Goal: Navigation & Orientation: Find specific page/section

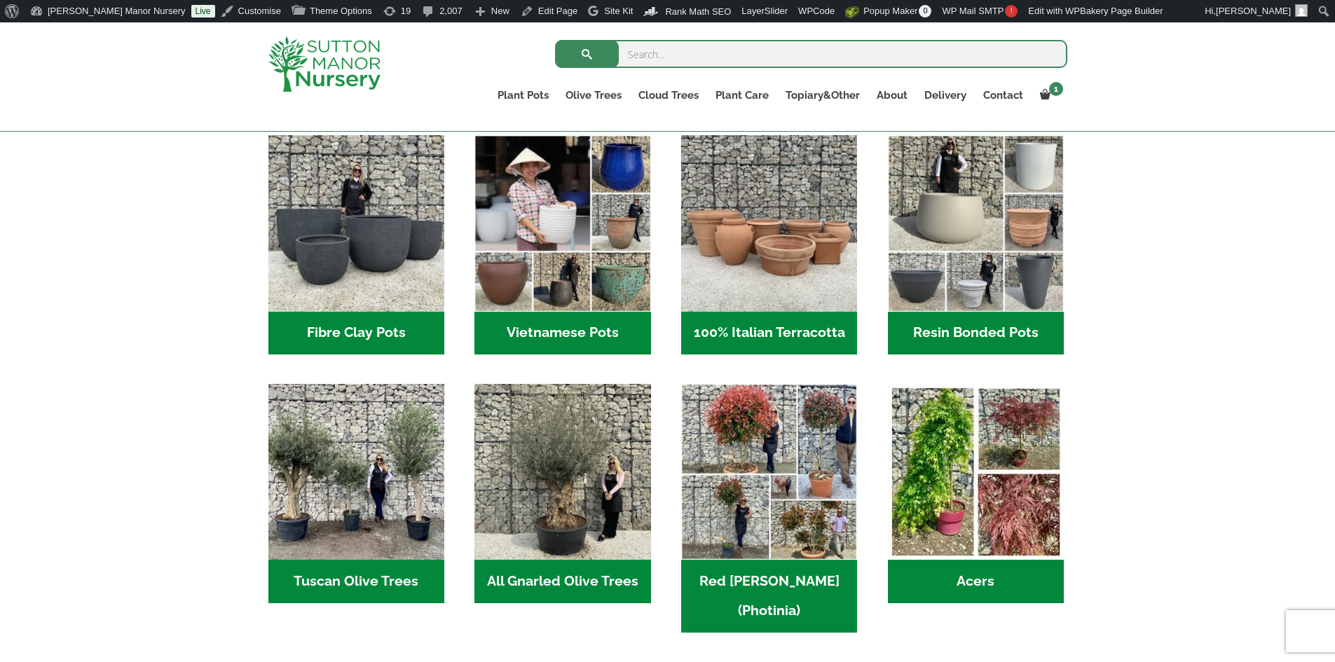
click at [949, 331] on h2 "Resin Bonded Pots (218)" at bounding box center [976, 333] width 176 height 43
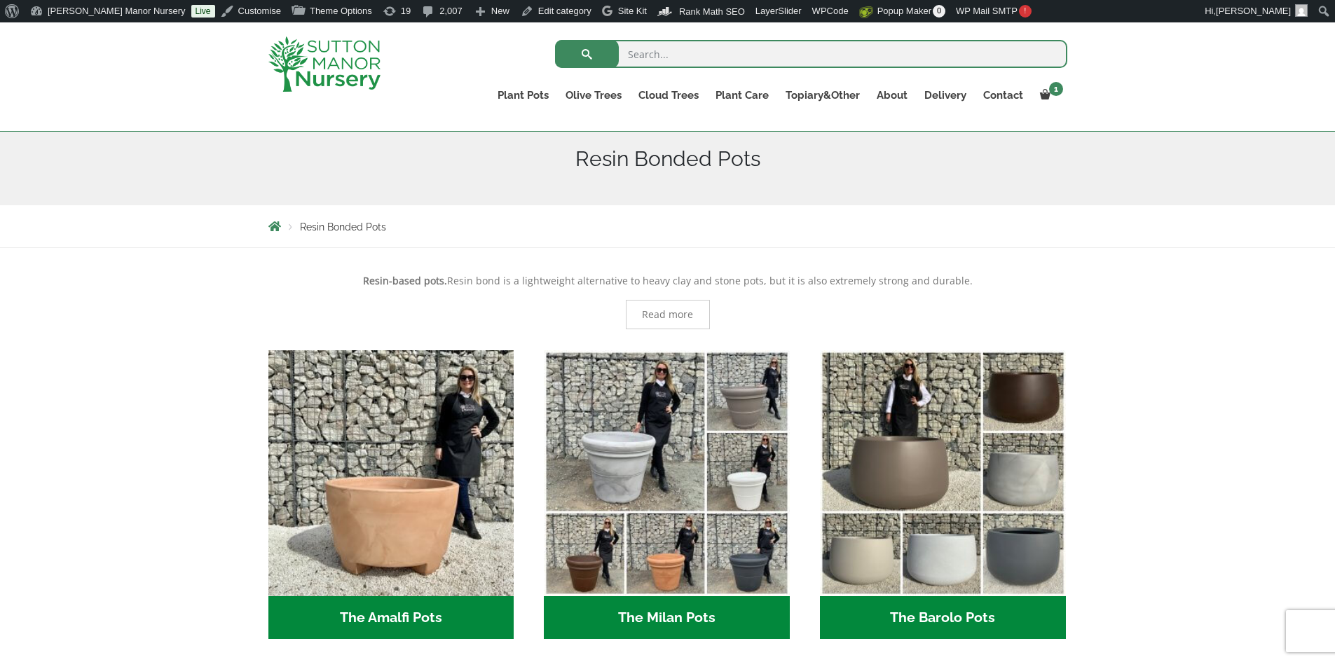
scroll to position [140, 0]
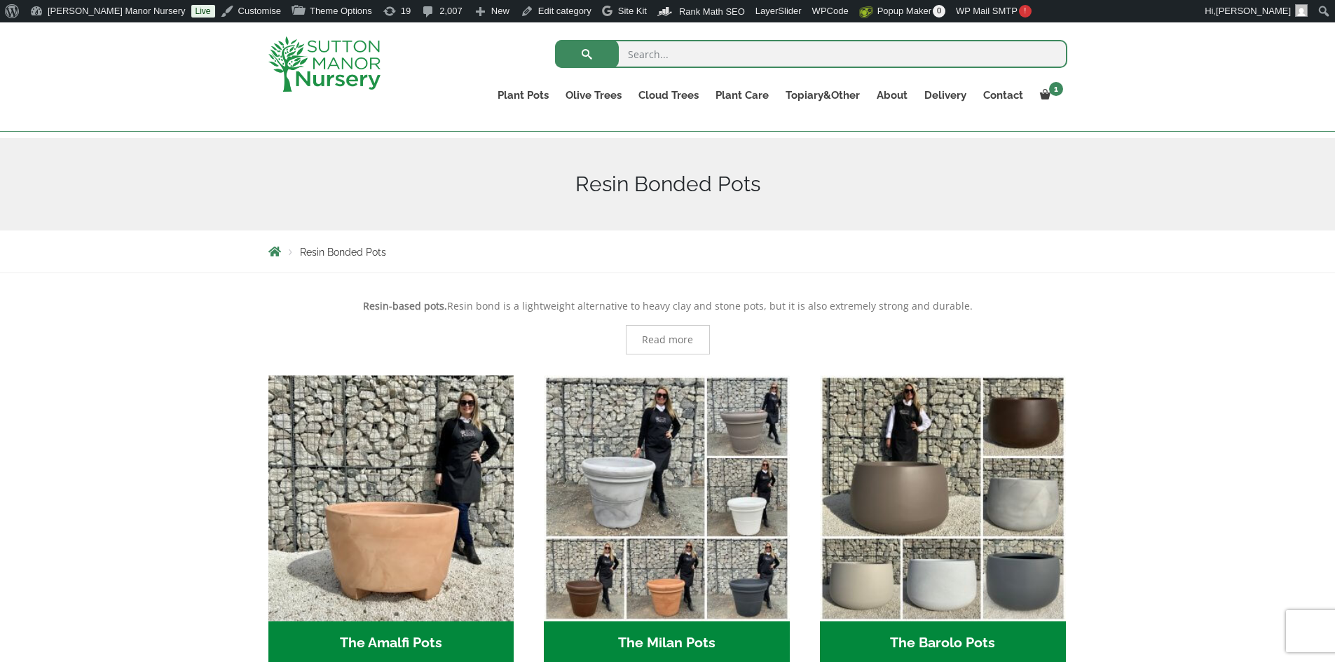
click at [350, 57] on img at bounding box center [324, 63] width 112 height 55
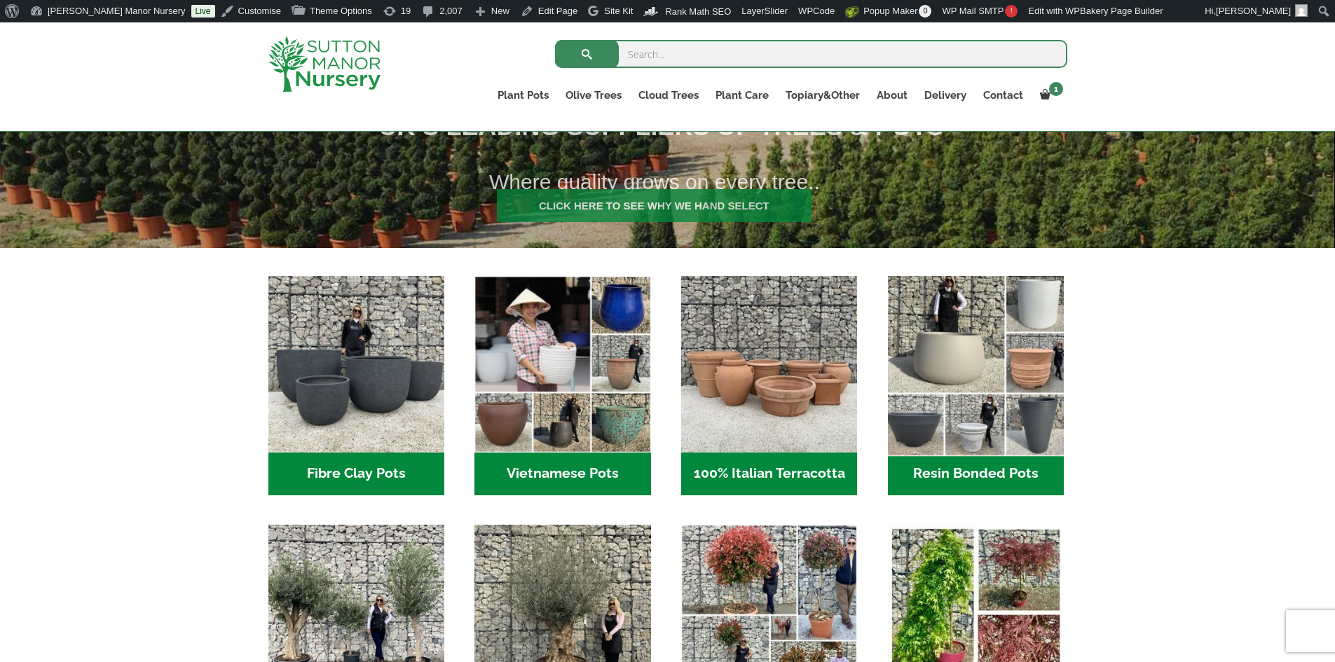
scroll to position [421, 0]
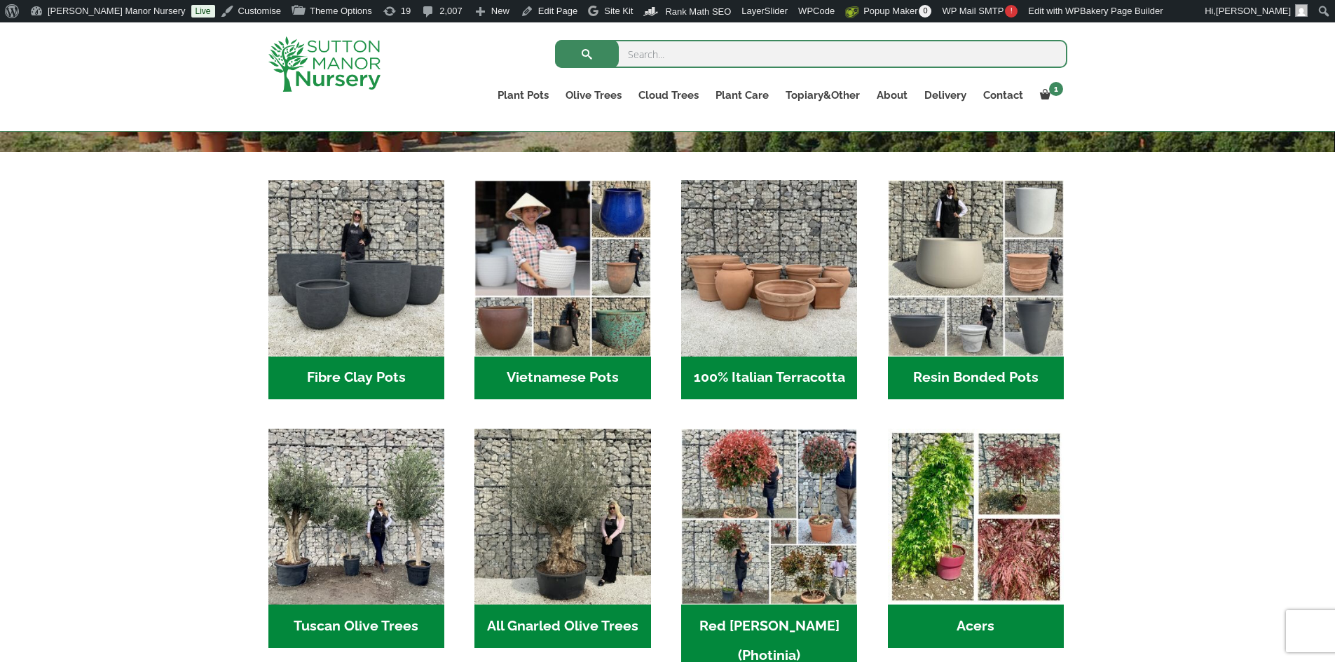
click at [965, 382] on h2 "Resin Bonded Pots (218)" at bounding box center [976, 378] width 176 height 43
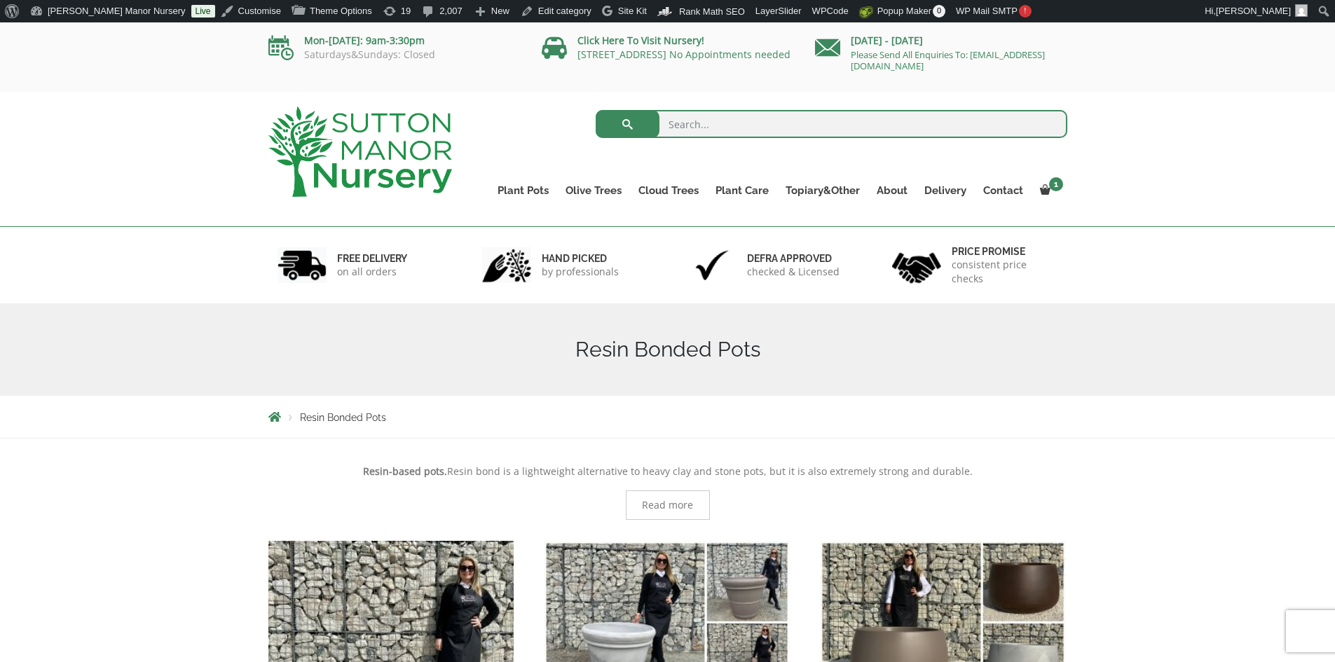
click at [384, 142] on img at bounding box center [360, 152] width 184 height 90
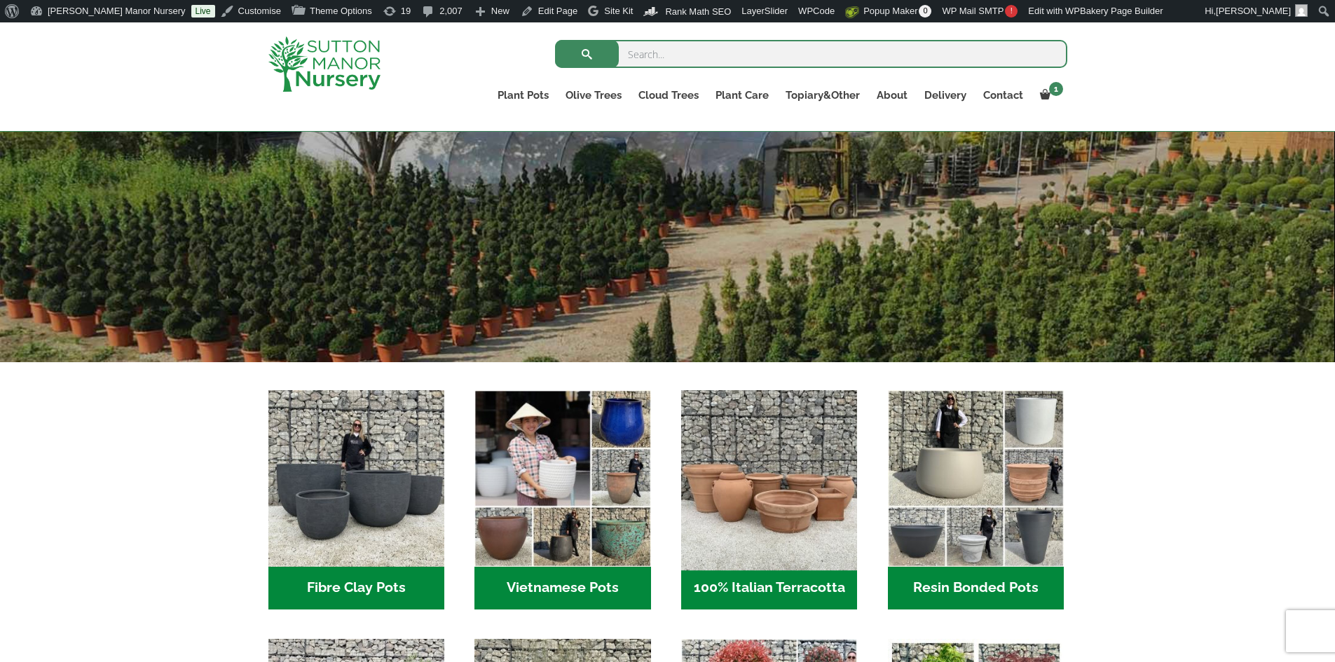
scroll to position [491, 0]
